Goal: Find specific page/section: Find specific page/section

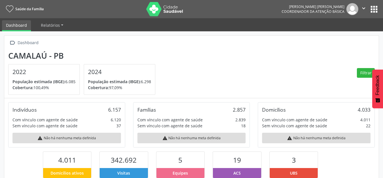
scroll to position [94, 125]
click at [372, 9] on button "apps" at bounding box center [374, 9] width 10 height 10
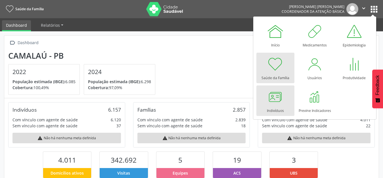
click at [264, 101] on link "Indivíduos" at bounding box center [276, 100] width 38 height 30
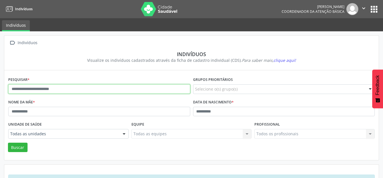
click at [142, 87] on input "text" at bounding box center [99, 89] width 182 height 10
type input "*********"
click at [8, 142] on button "Buscar" at bounding box center [18, 147] width 20 height 10
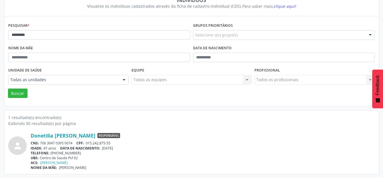
scroll to position [54, 0]
